Goal: Navigation & Orientation: Understand site structure

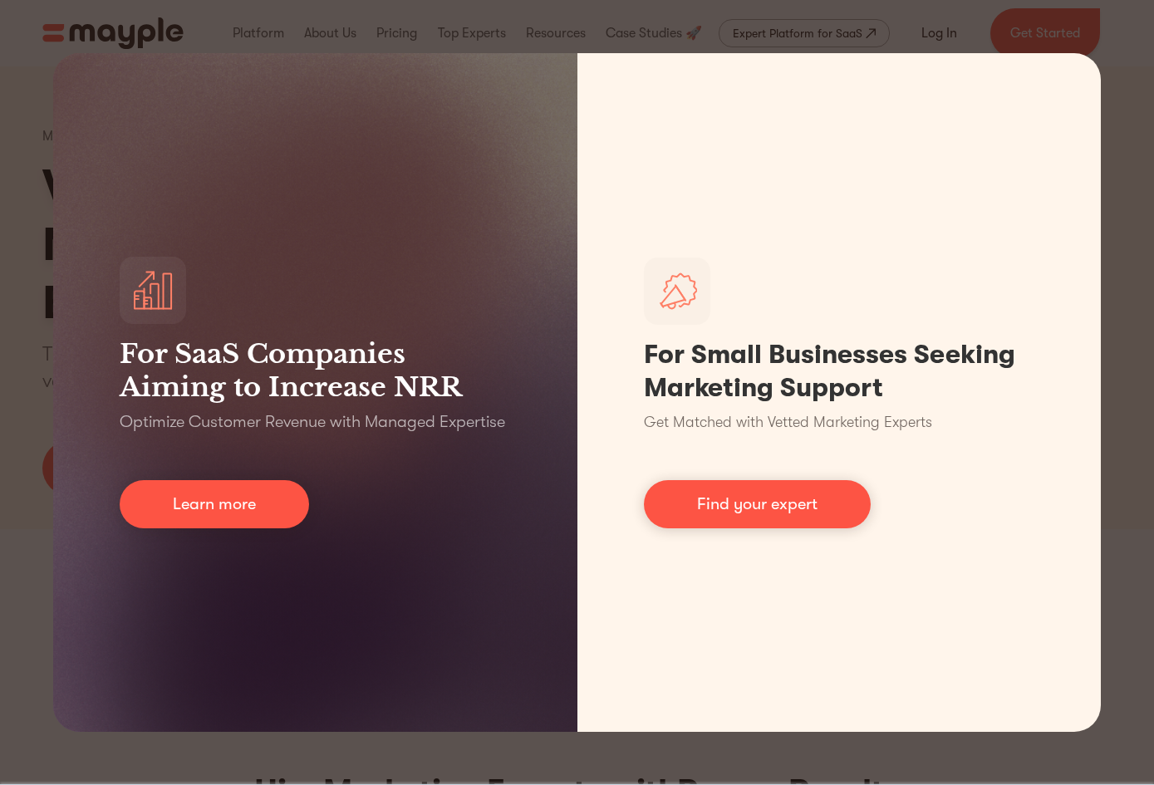
click at [1123, 81] on div "For SaaS Companies Aiming to Increase NRR Optimize Customer Revenue with Manage…" at bounding box center [577, 392] width 1154 height 785
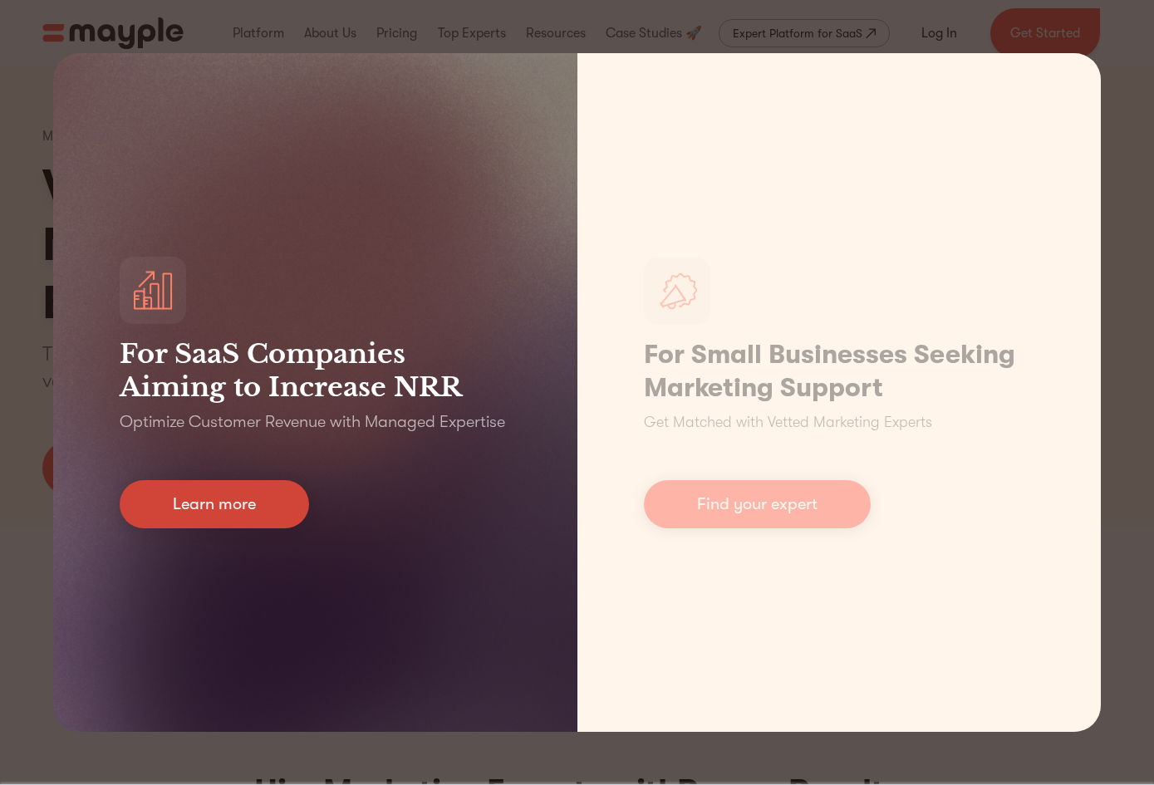
click at [227, 518] on link "Learn more" at bounding box center [214, 504] width 189 height 48
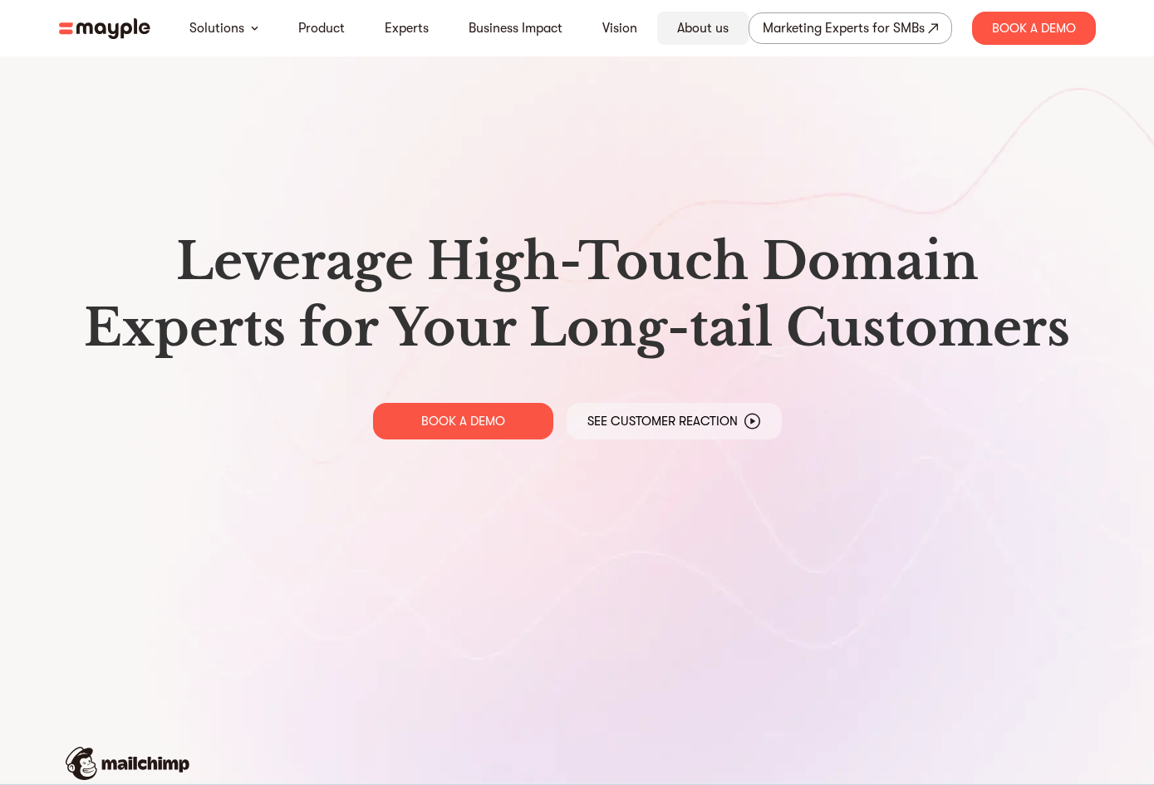
click at [695, 27] on link "About us" at bounding box center [703, 28] width 52 height 20
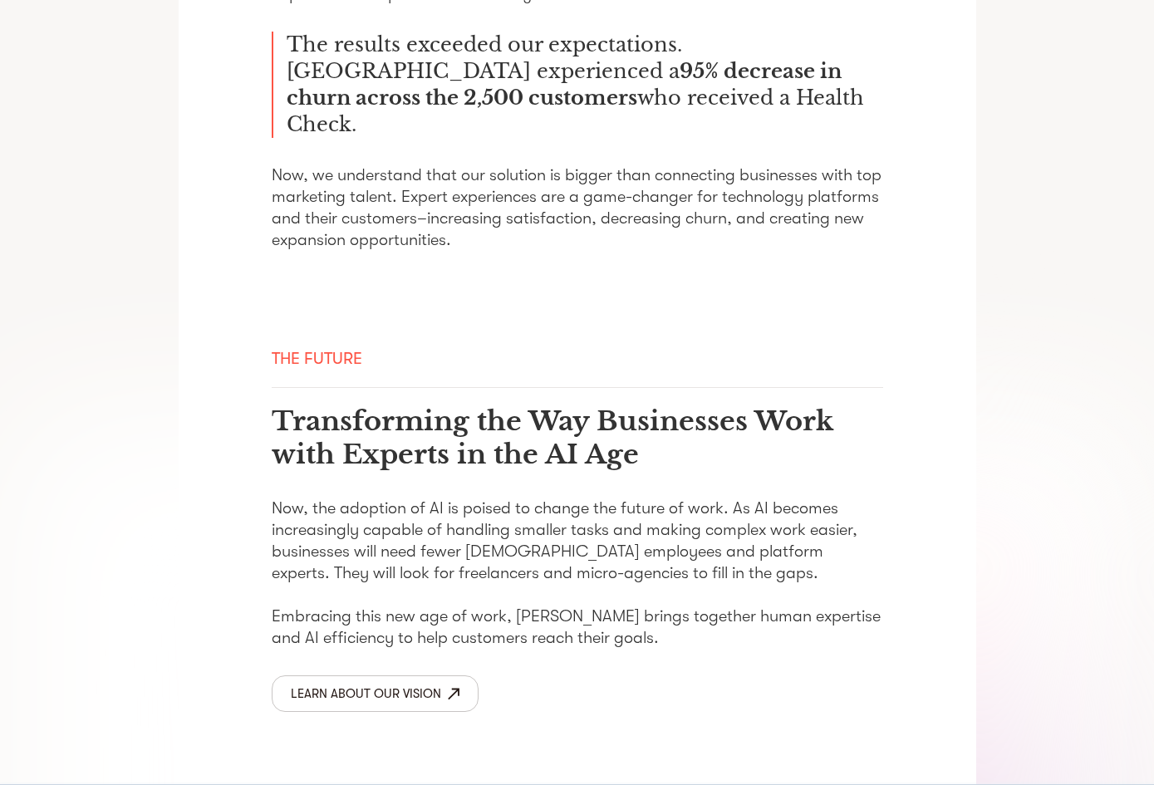
scroll to position [2636, 0]
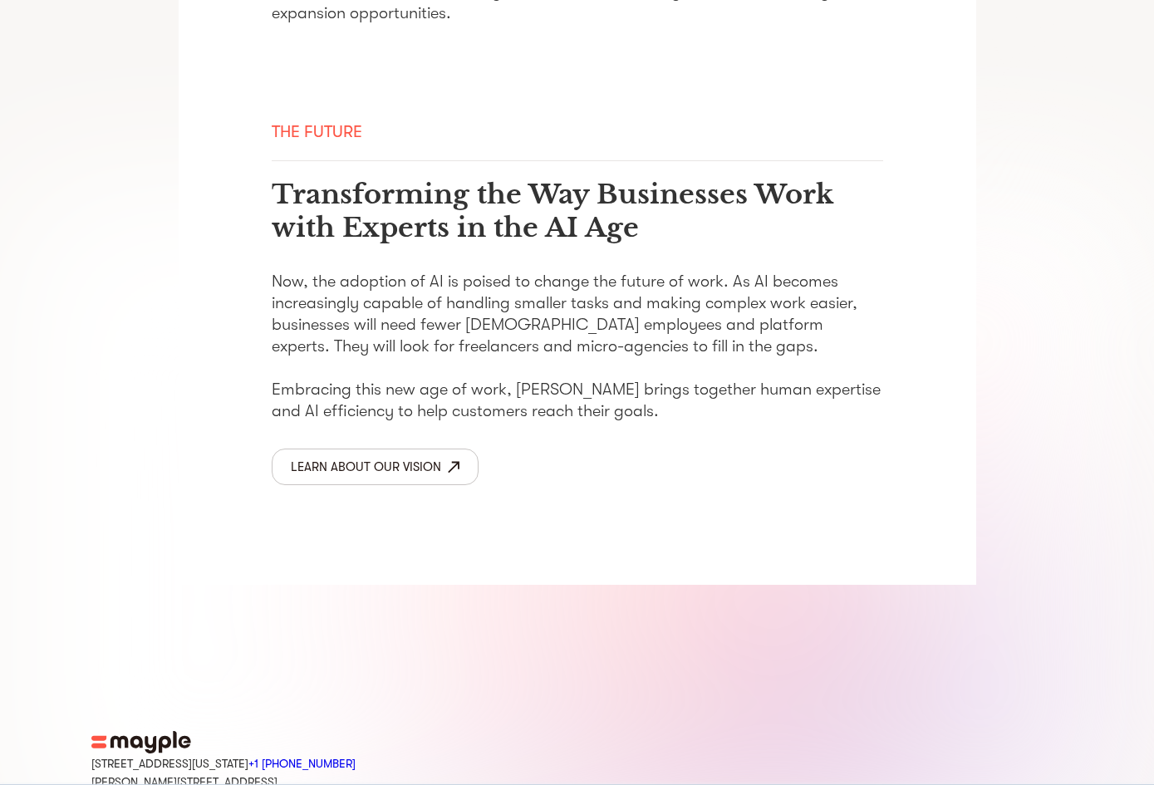
click at [399, 456] on div "Learn about our vision" at bounding box center [366, 467] width 150 height 22
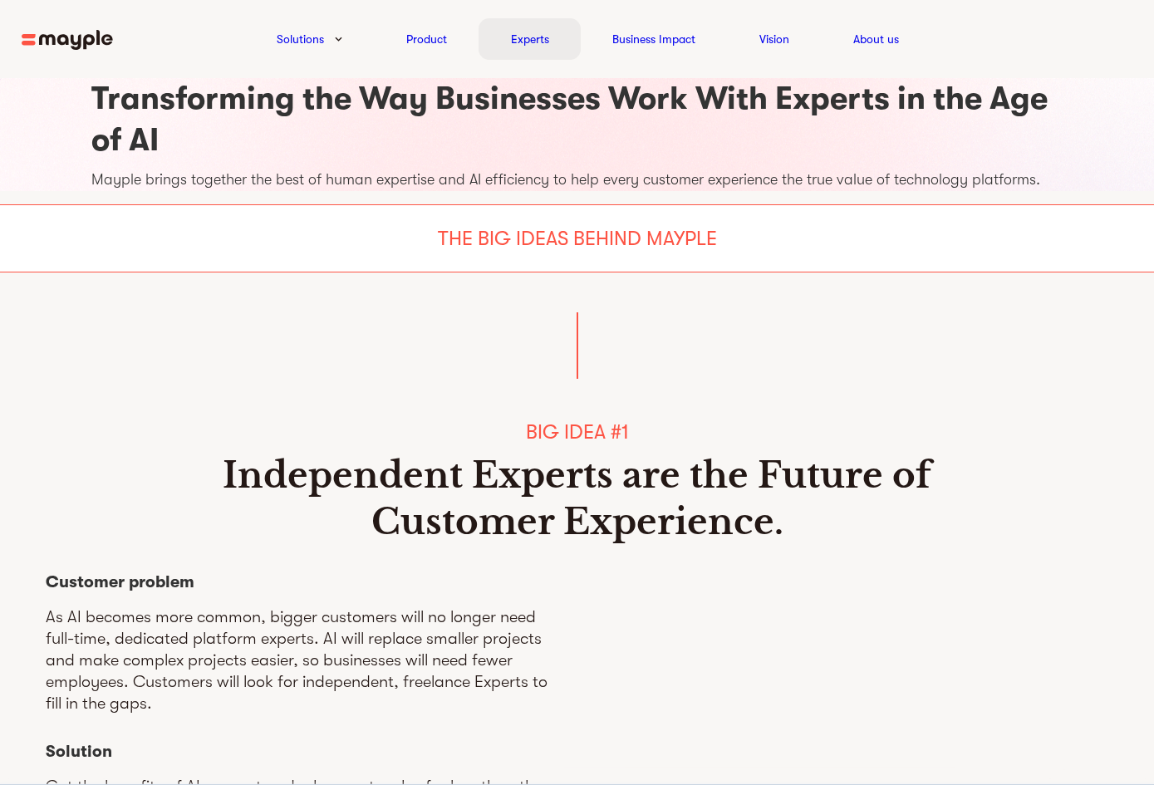
click at [540, 39] on link "Experts" at bounding box center [530, 39] width 38 height 20
